Goal: Register for event/course

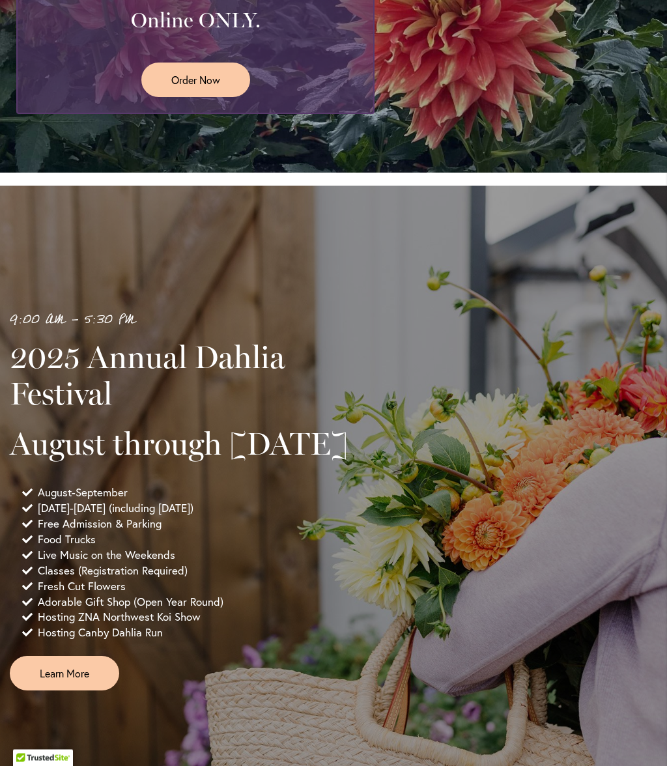
scroll to position [534, 0]
click at [70, 681] on span "Learn More" at bounding box center [65, 673] width 50 height 15
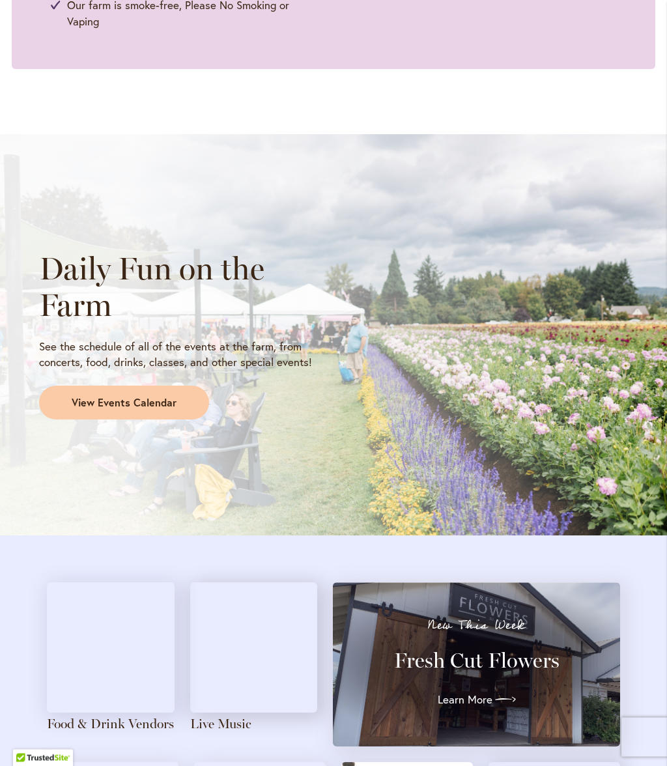
scroll to position [989, 0]
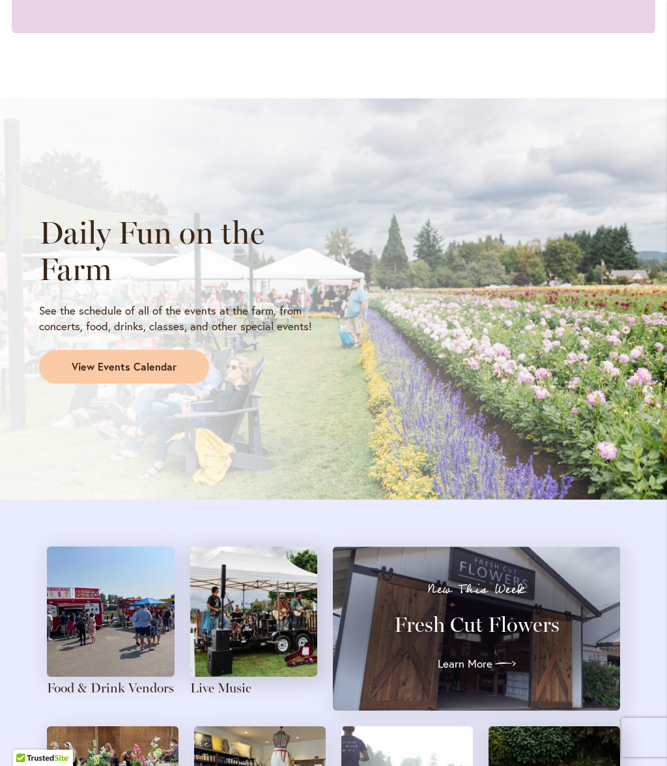
click at [153, 375] on link "View Events Calendar" at bounding box center [124, 367] width 170 height 34
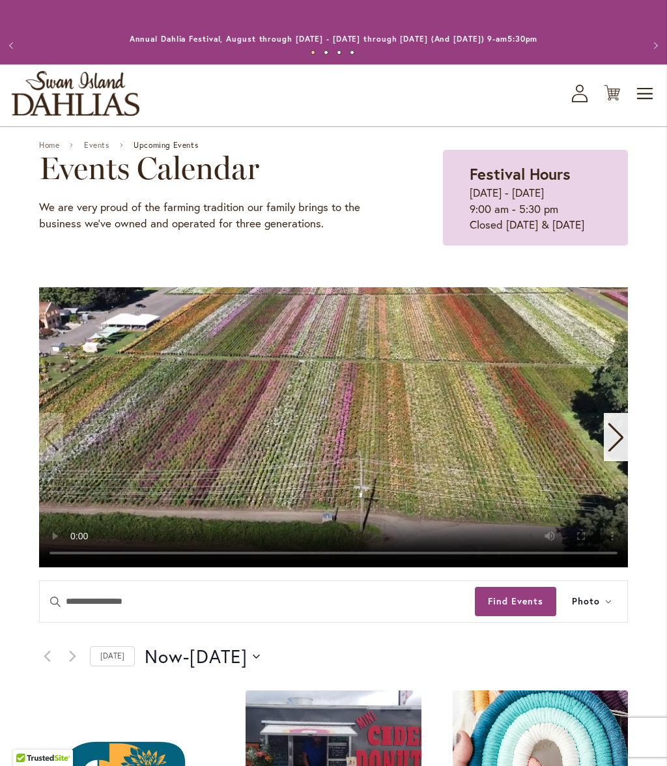
click at [623, 437] on icon "Next slide" at bounding box center [616, 438] width 15 height 29
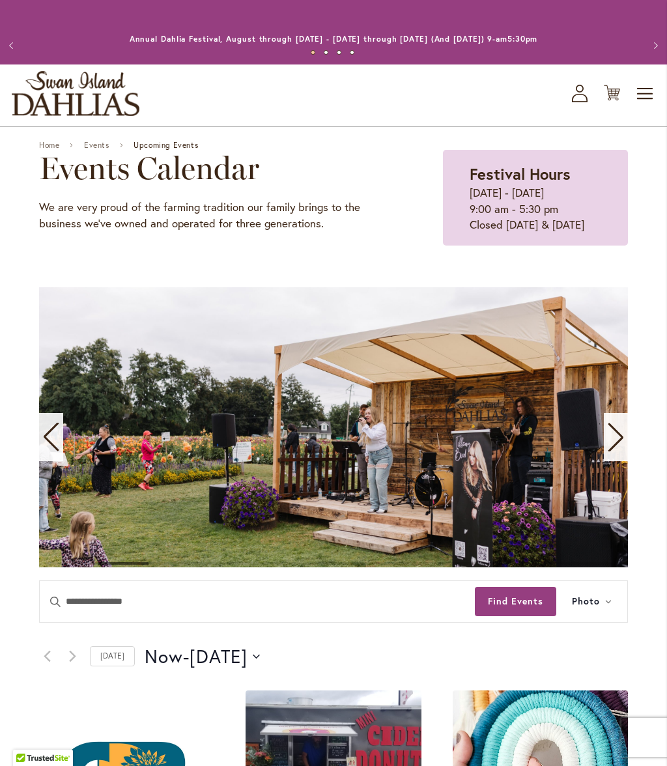
click at [622, 437] on icon "Next slide" at bounding box center [616, 438] width 15 height 29
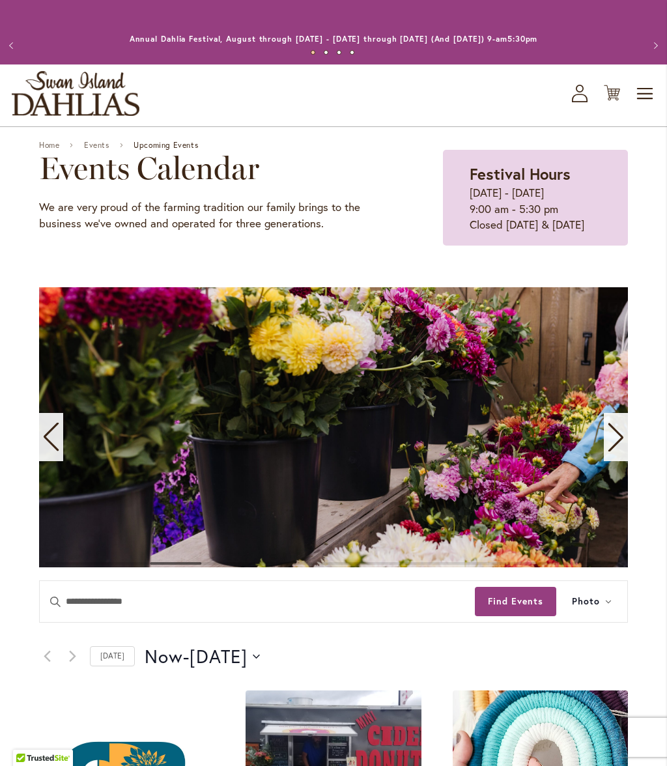
click at [626, 431] on div "Next slide" at bounding box center [616, 437] width 24 height 48
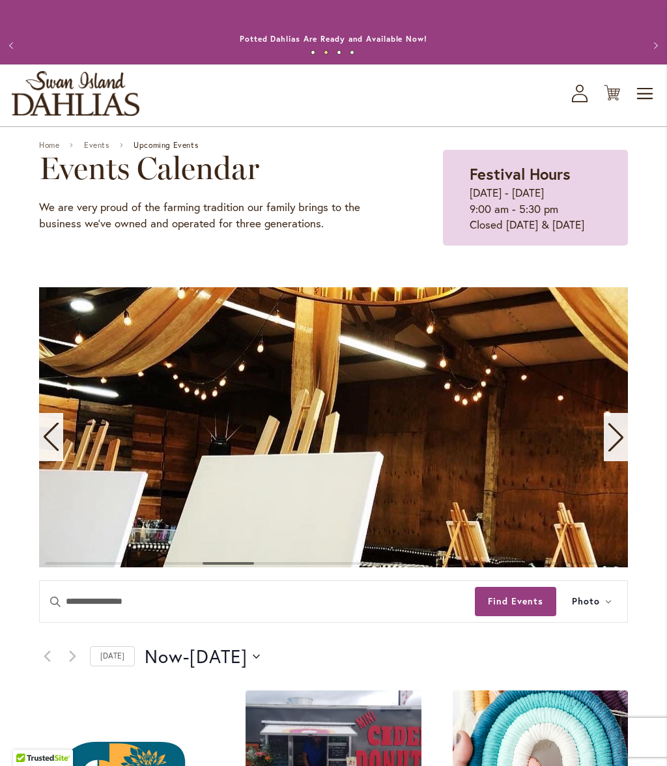
click at [624, 435] on icon "Next slide" at bounding box center [616, 437] width 18 height 29
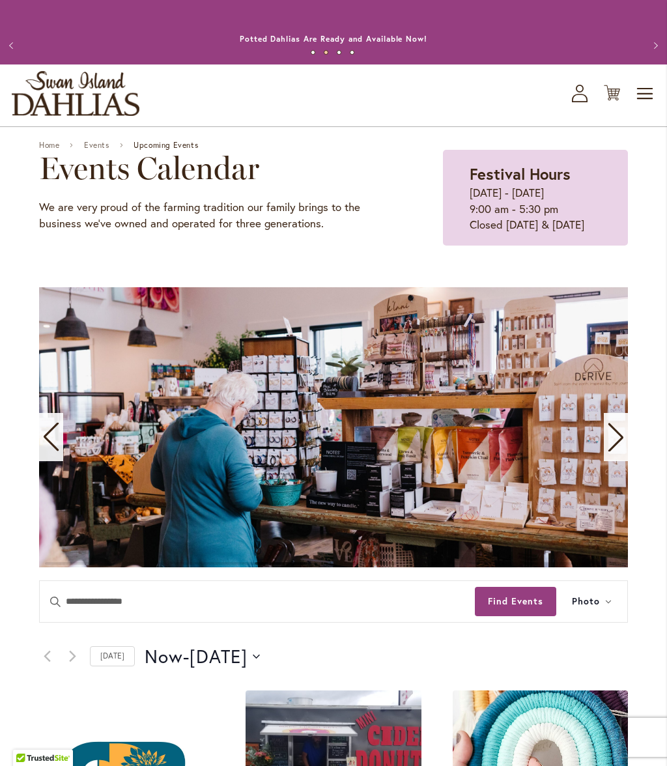
click at [624, 431] on icon "Next slide" at bounding box center [616, 437] width 18 height 29
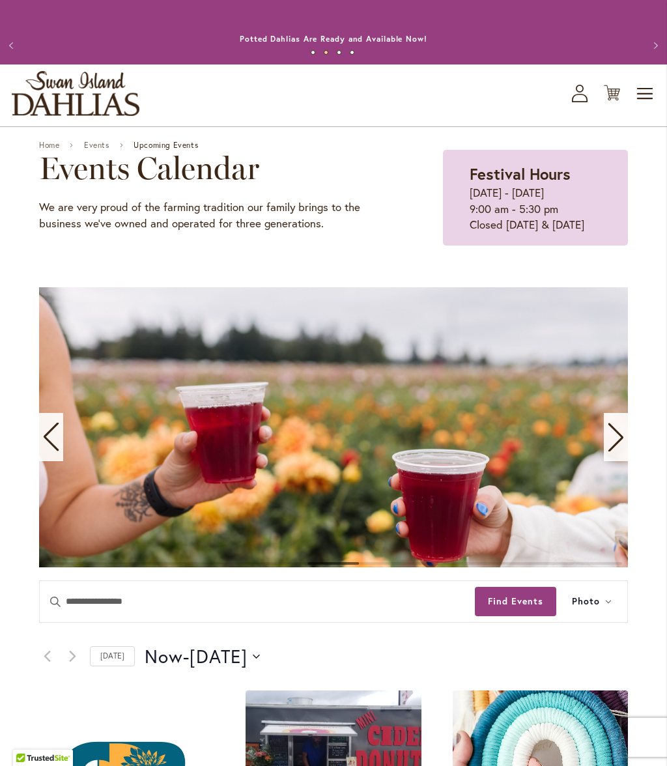
click at [624, 431] on icon "Next slide" at bounding box center [616, 437] width 18 height 29
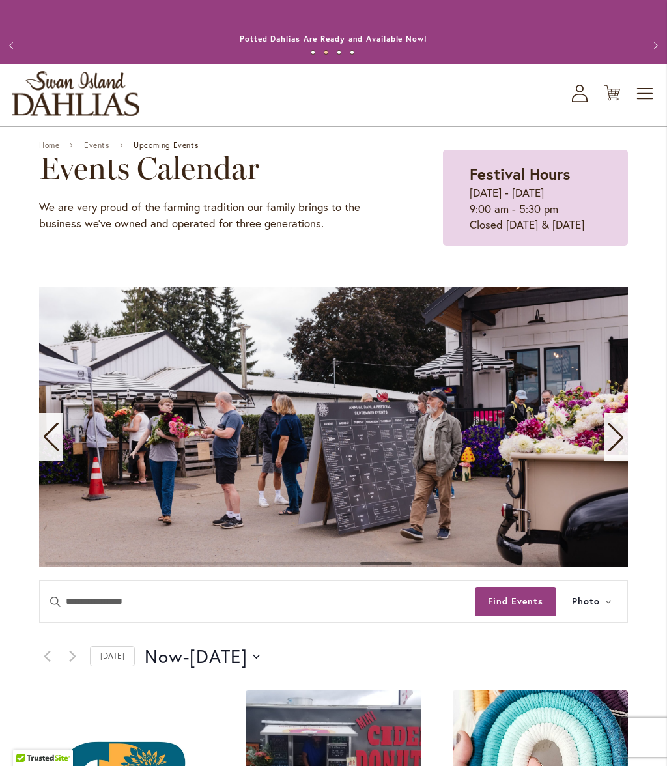
click at [622, 435] on icon "Next slide" at bounding box center [616, 437] width 18 height 29
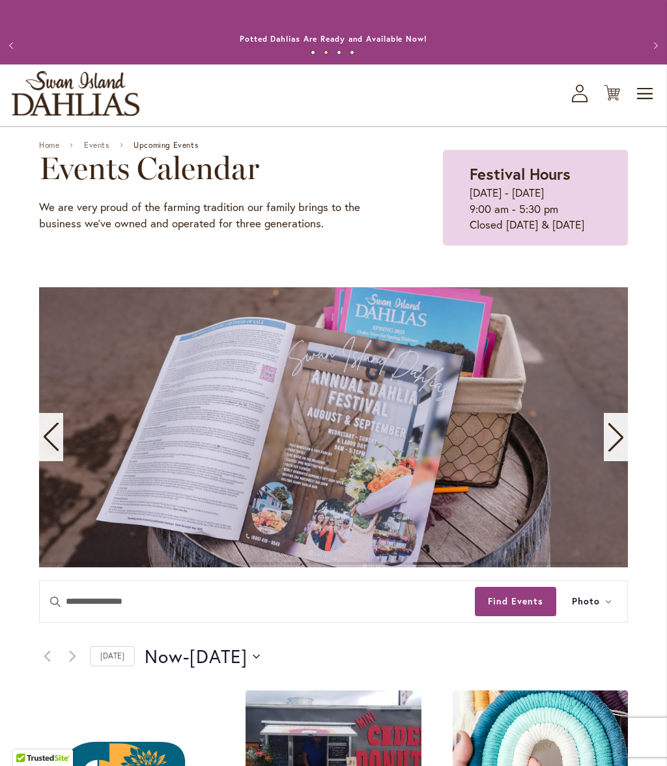
click at [618, 432] on icon "Next slide" at bounding box center [616, 438] width 15 height 29
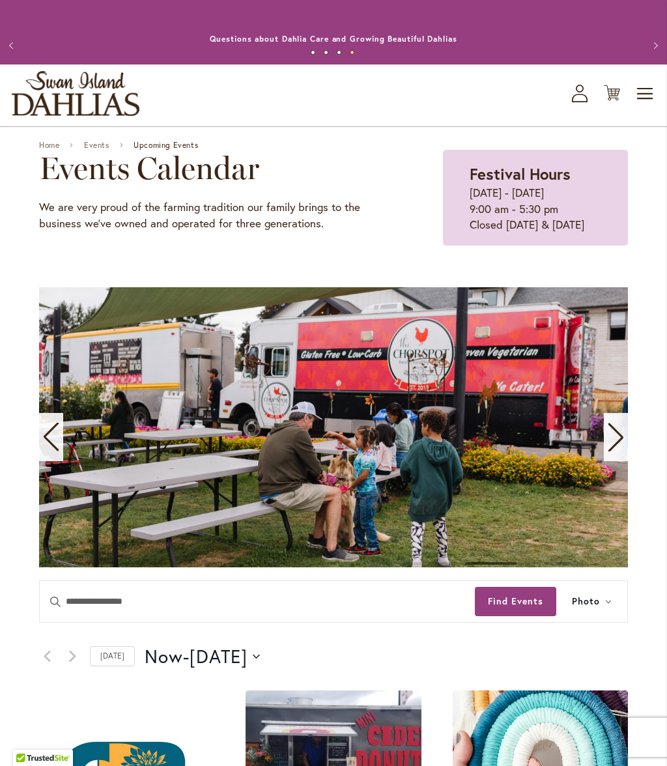
click at [518, 601] on button "Find Events" at bounding box center [515, 601] width 81 height 29
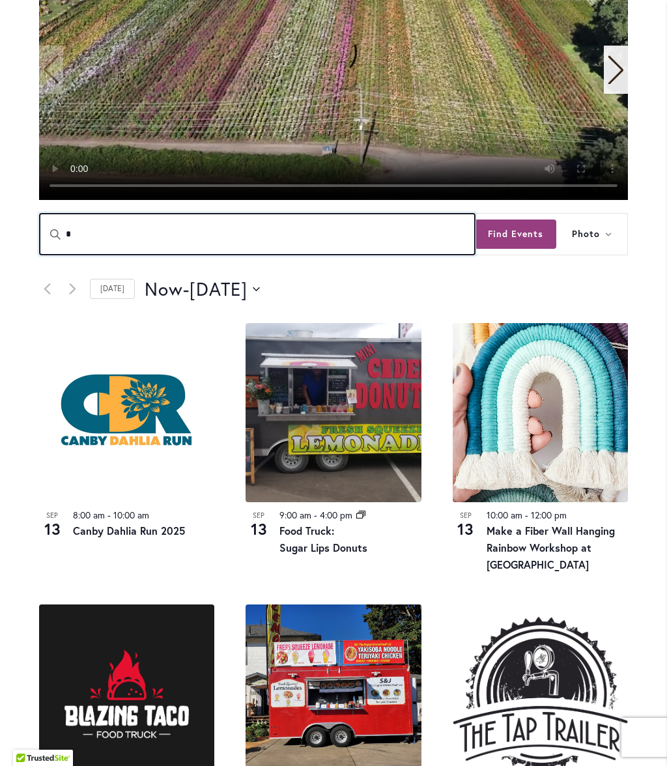
scroll to position [366, 0]
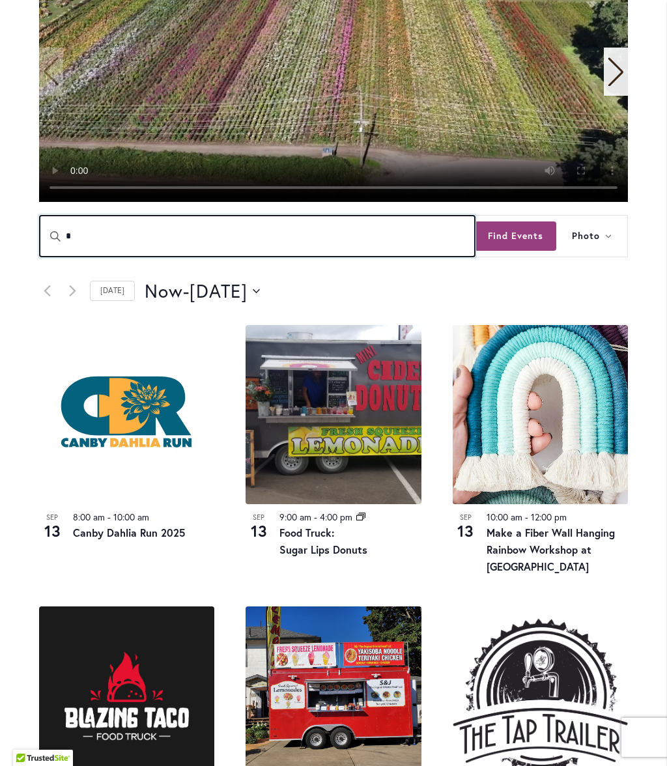
type input "*"
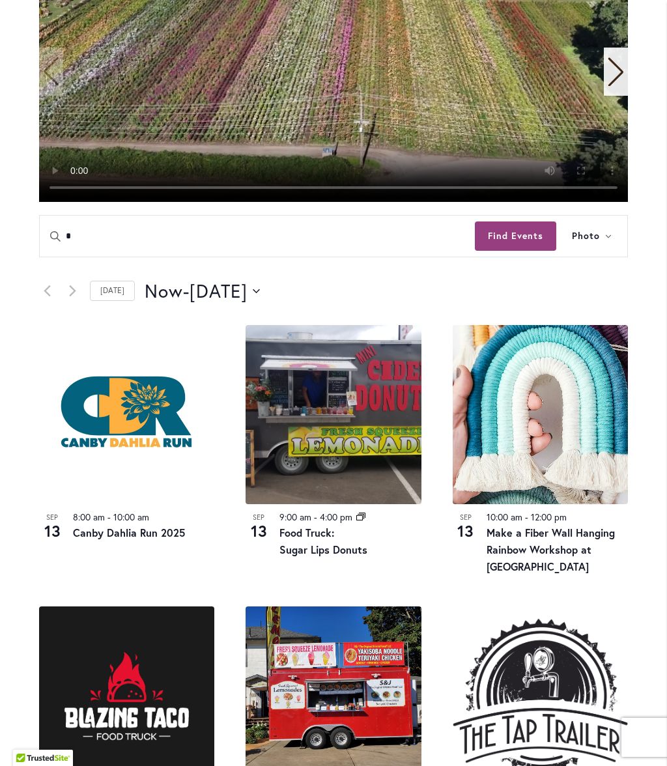
click at [512, 418] on img at bounding box center [540, 414] width 175 height 179
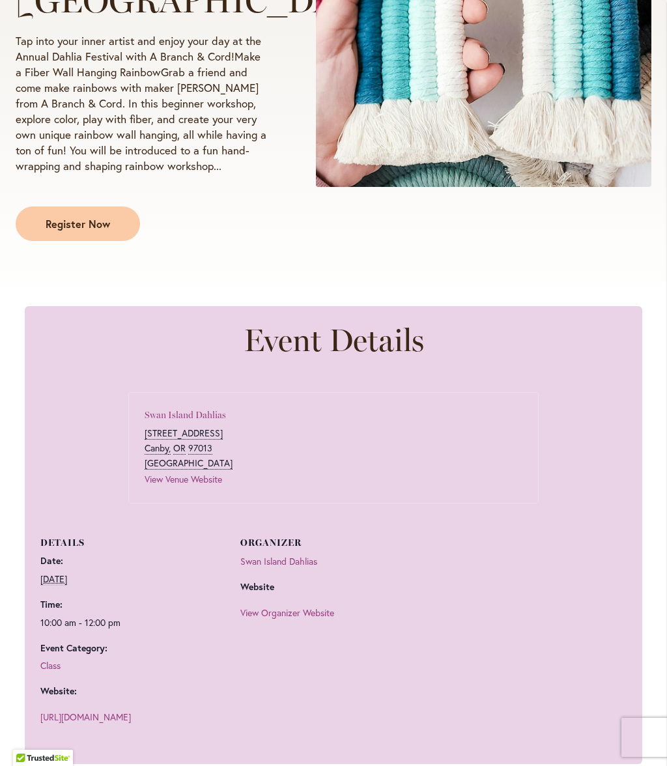
scroll to position [376, 0]
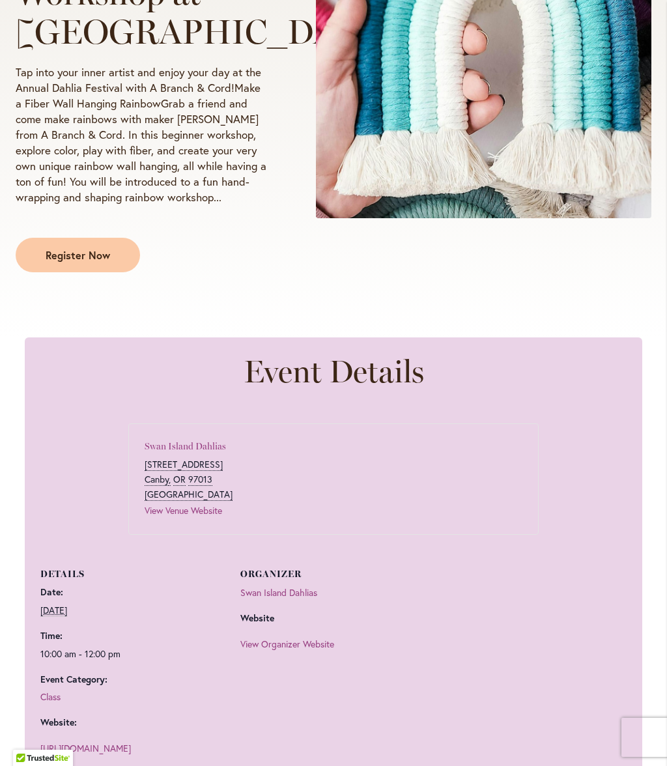
click at [116, 272] on link "Register Now" at bounding box center [78, 255] width 124 height 35
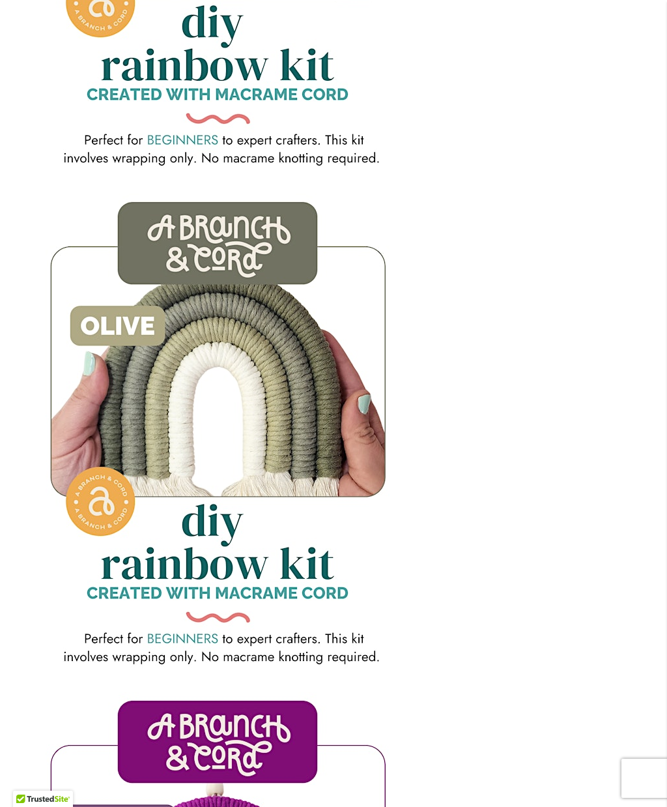
scroll to position [4759, 0]
